Goal: Transaction & Acquisition: Purchase product/service

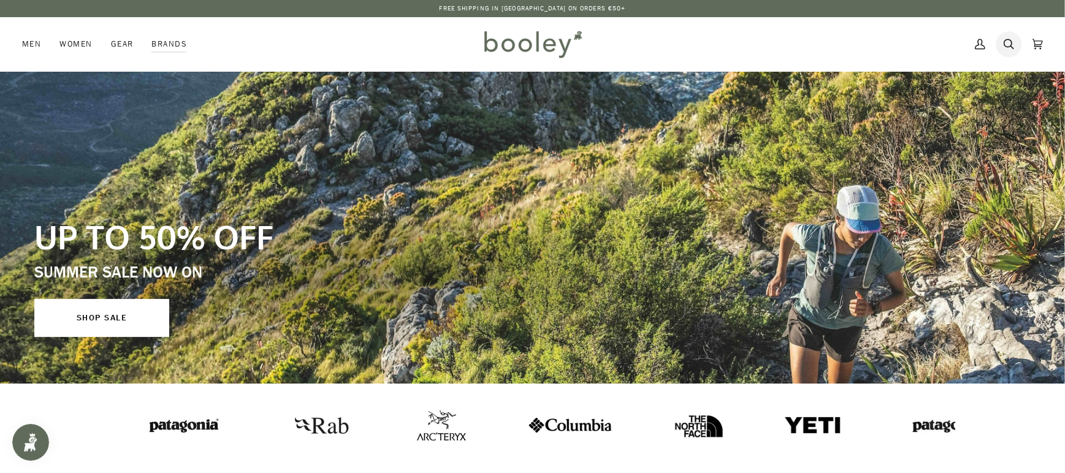
click at [1013, 43] on icon at bounding box center [1009, 44] width 10 height 10
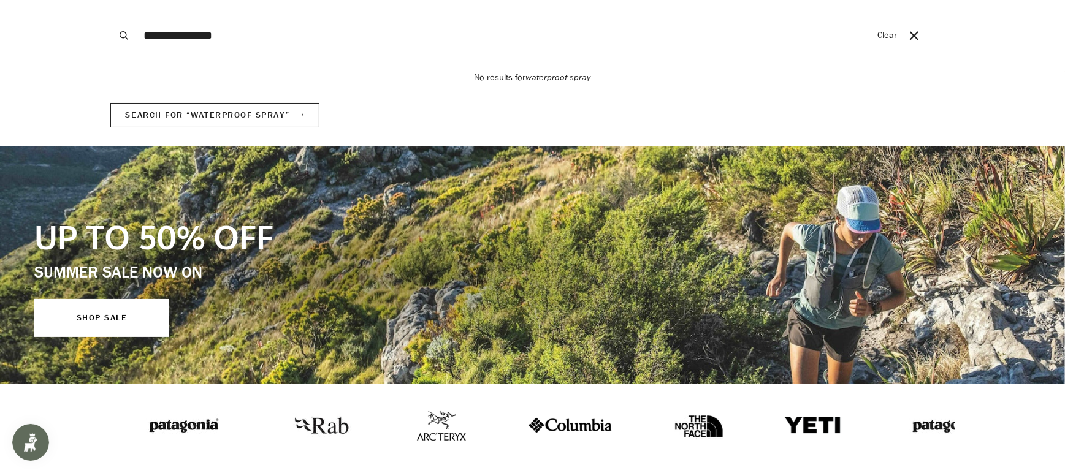
type input "**********"
click at [110, 0] on button "Search" at bounding box center [123, 35] width 27 height 71
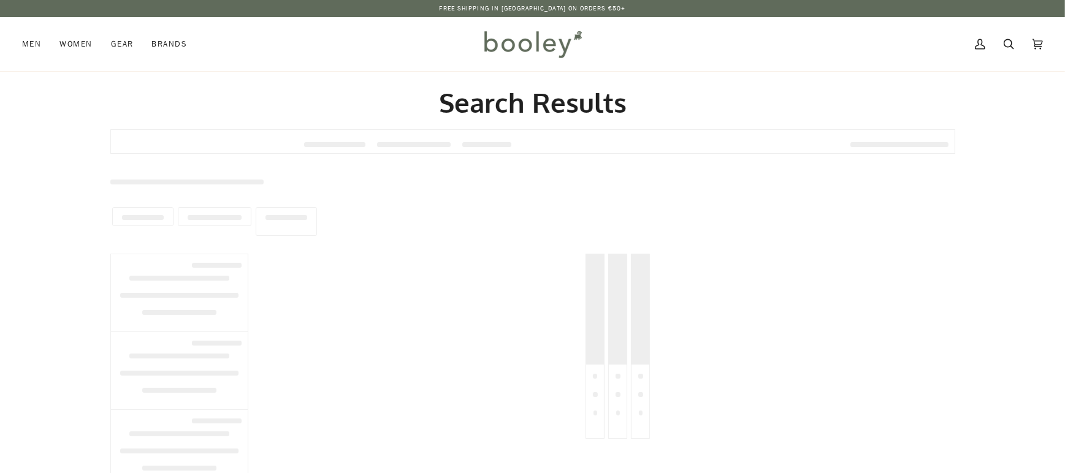
type input "**********"
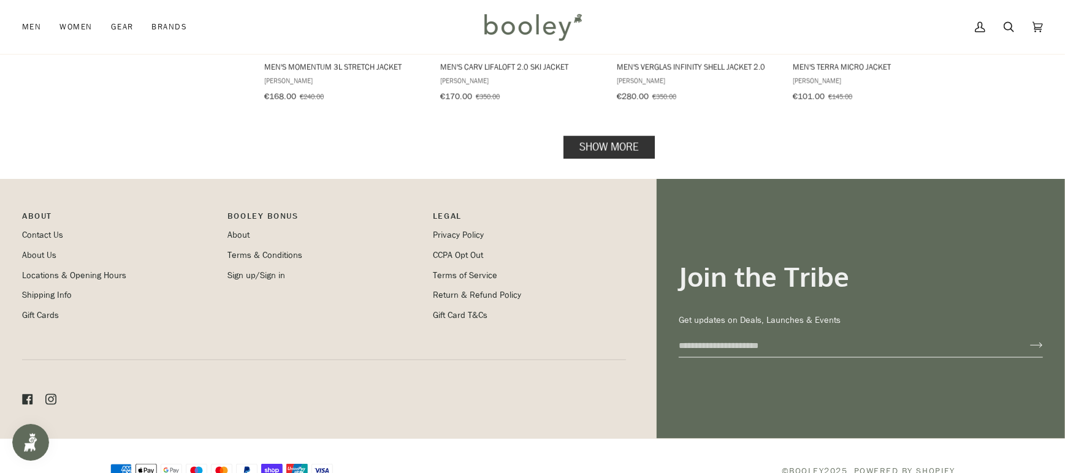
scroll to position [1328, 0]
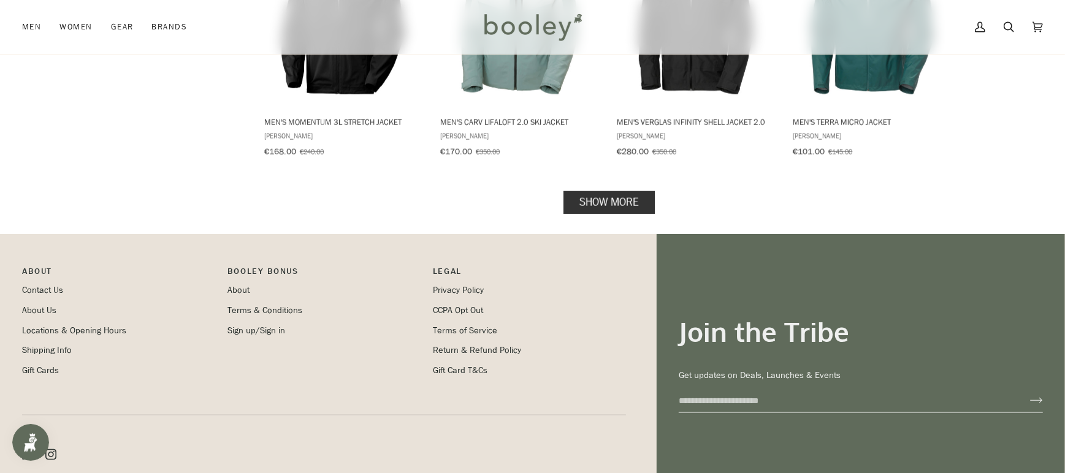
click at [614, 191] on link "Show more" at bounding box center [609, 202] width 91 height 23
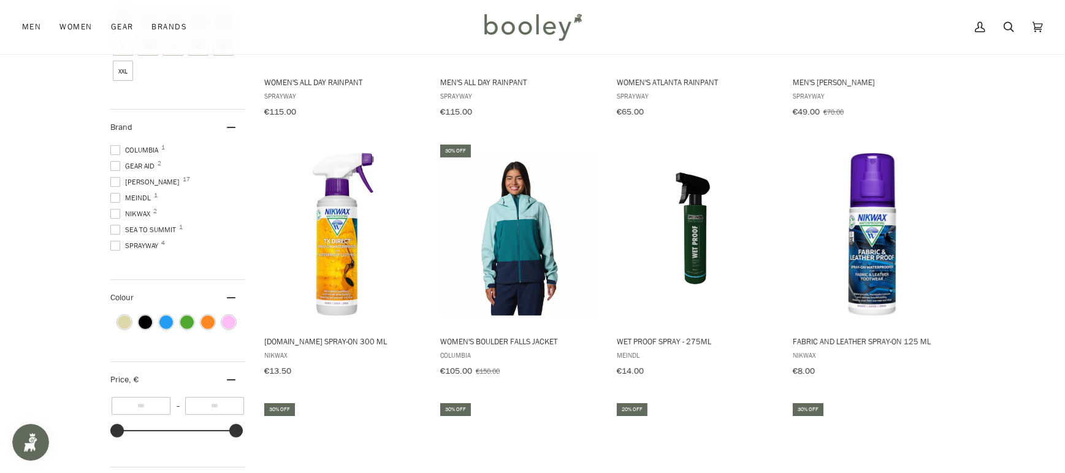
scroll to position [320, 0]
click at [351, 224] on img "TX.Direct Spray-On 300 ml" at bounding box center [343, 234] width 163 height 163
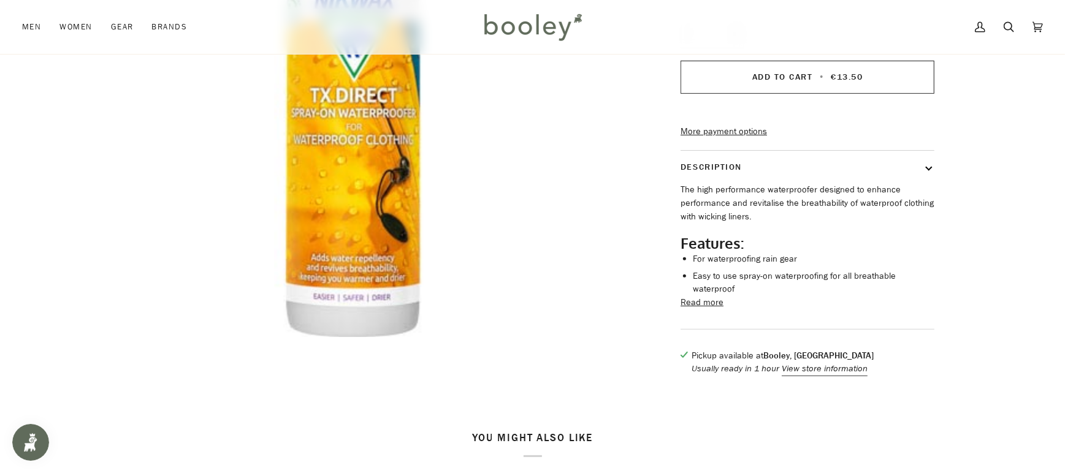
scroll to position [278, 0]
click at [714, 308] on button "Read more" at bounding box center [702, 301] width 43 height 13
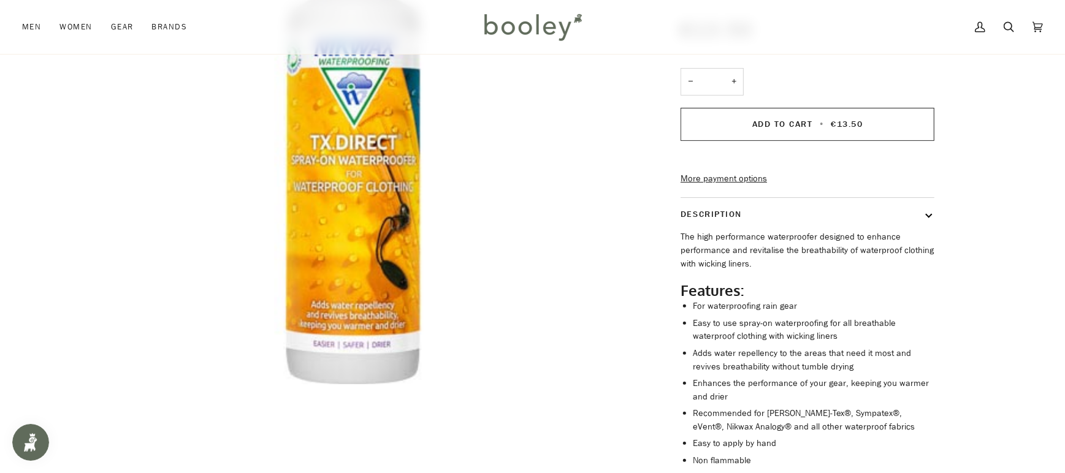
scroll to position [209, 0]
